Goal: Information Seeking & Learning: Learn about a topic

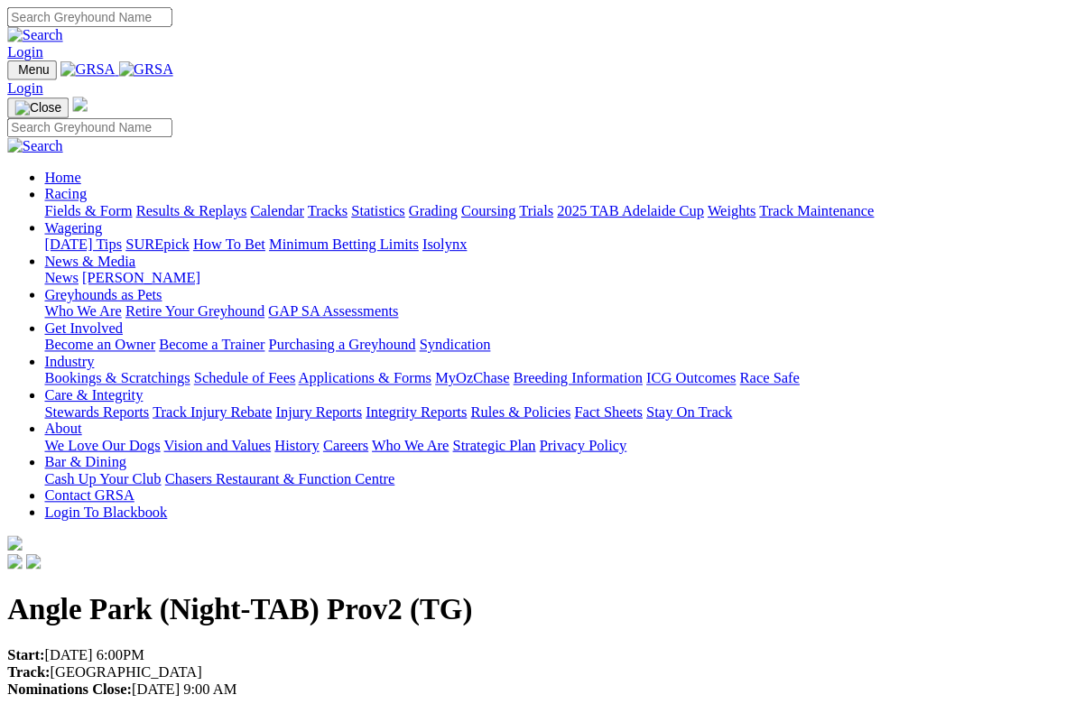
scroll to position [8, 0]
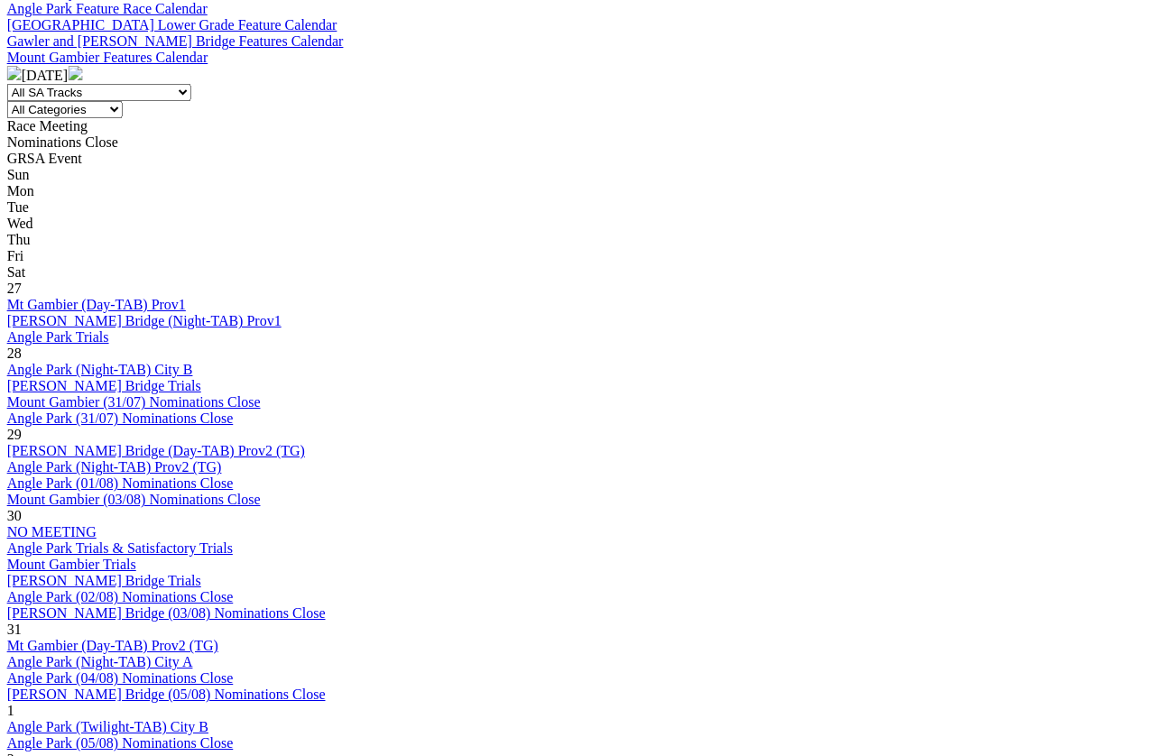
scroll to position [722, 0]
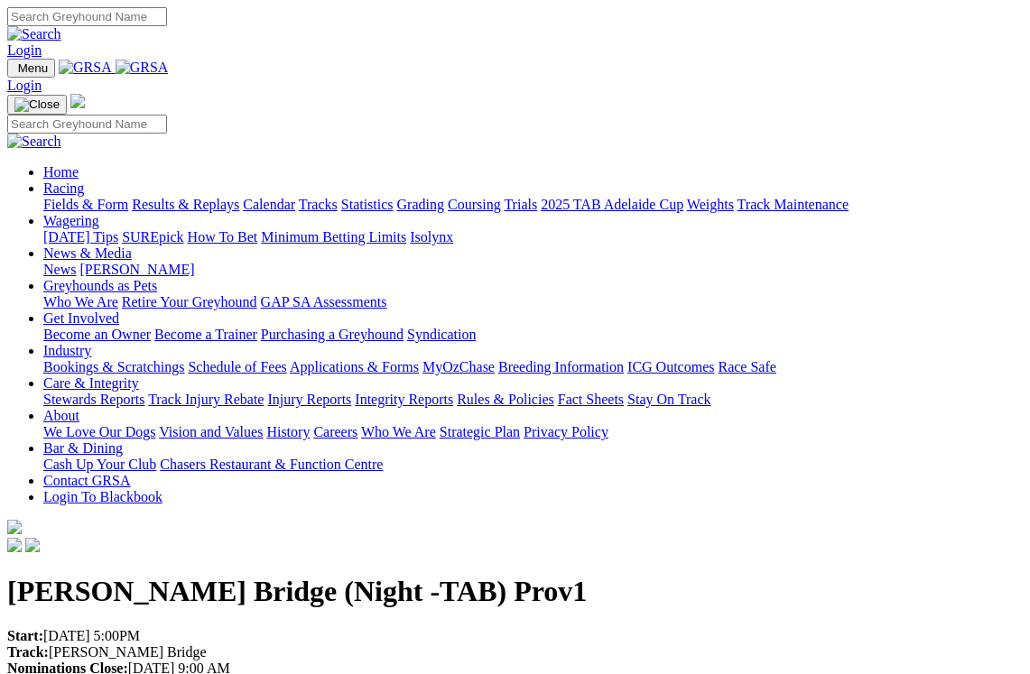
scroll to position [5, 0]
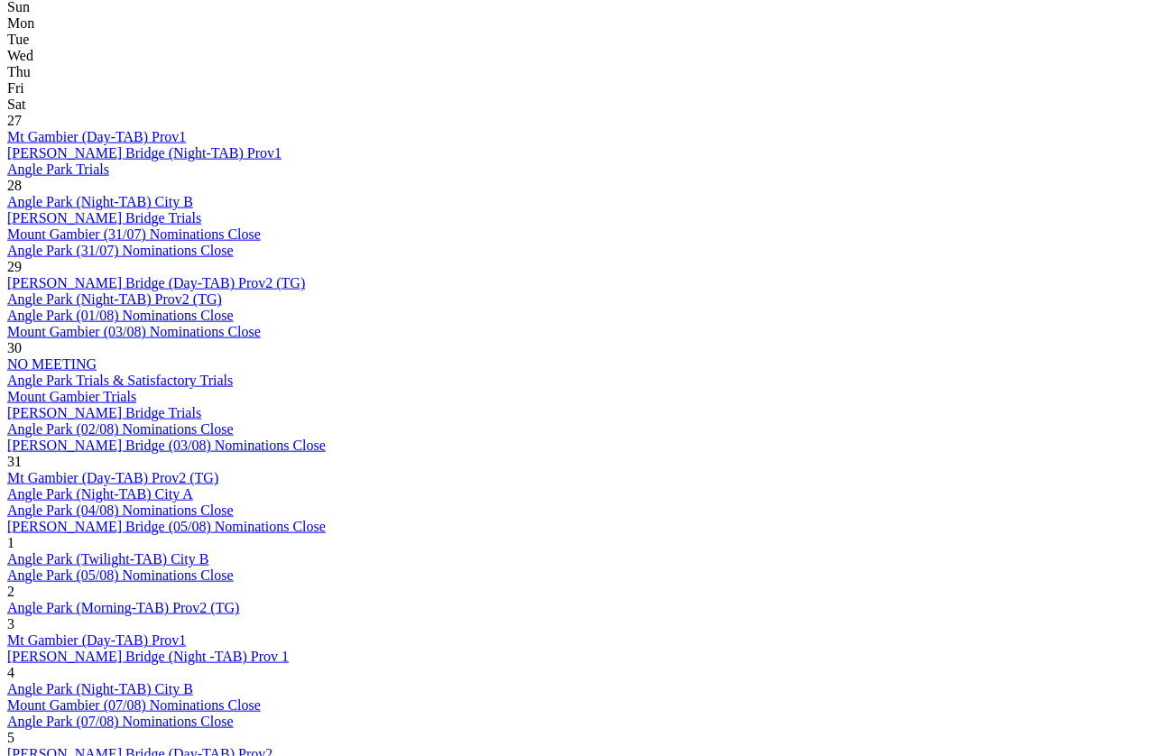
scroll to position [892, 0]
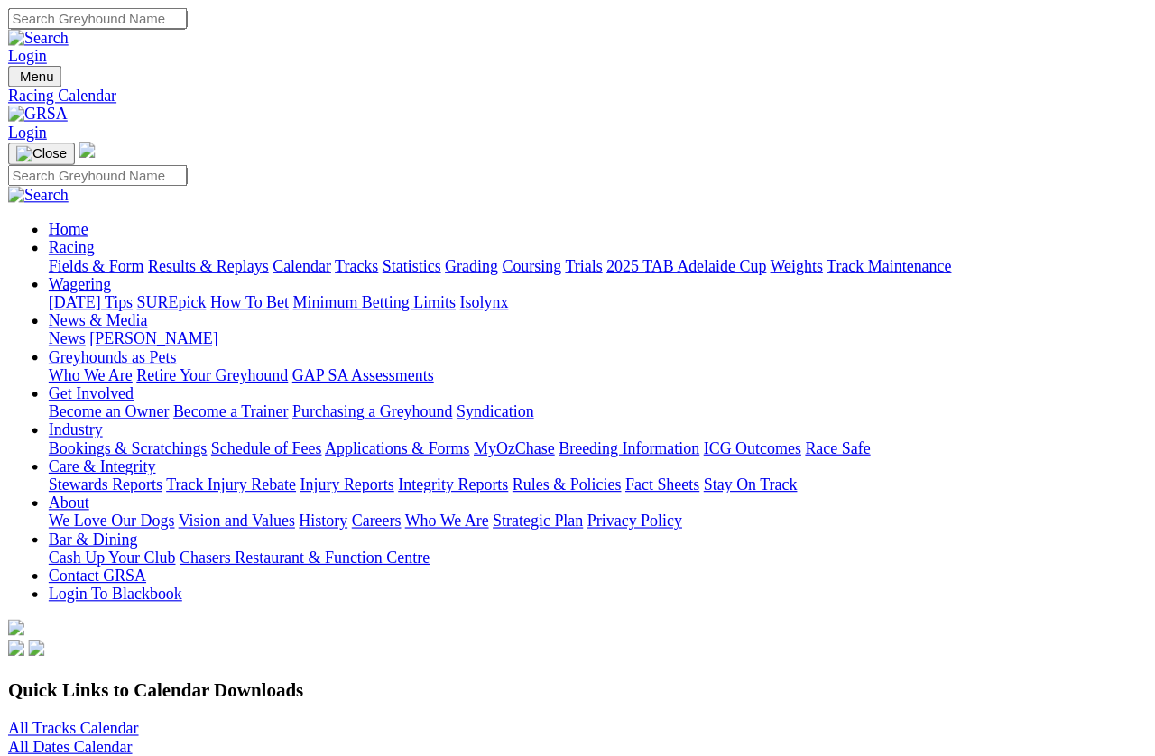
scroll to position [1038, 0]
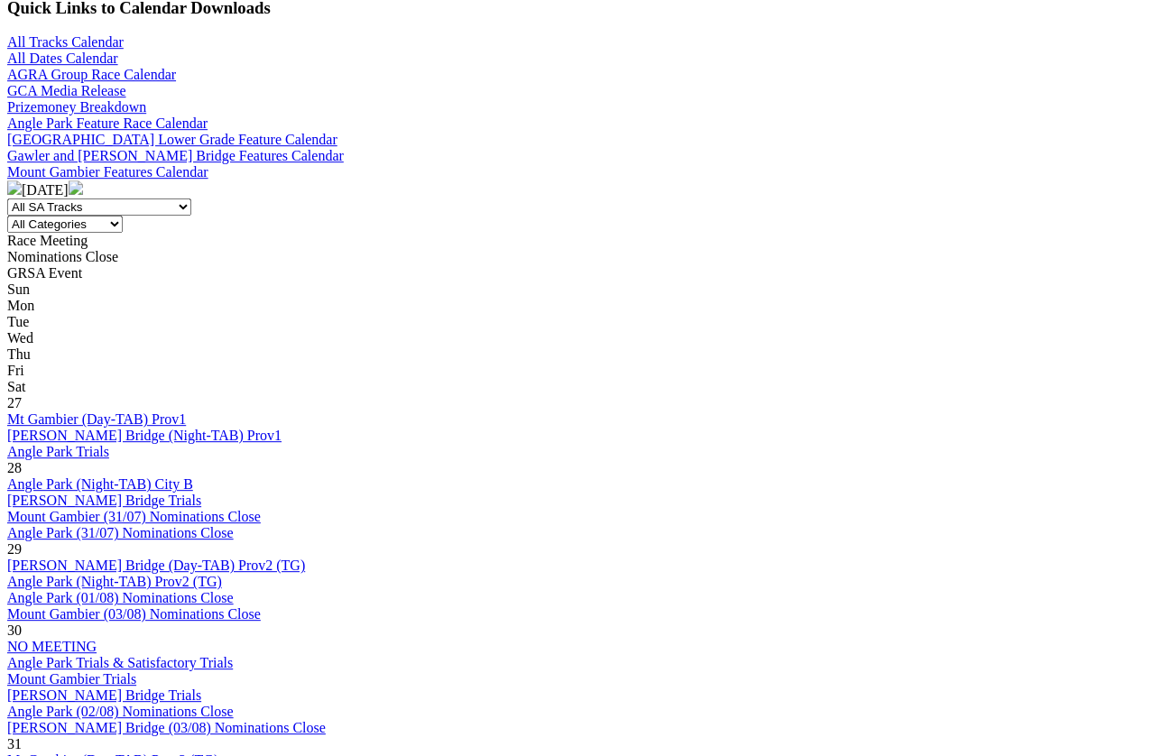
scroll to position [604, 0]
